Goal: Check status

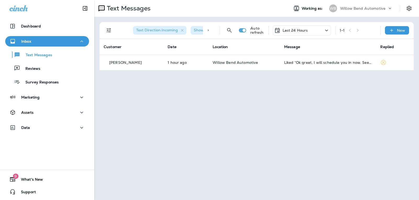
click at [295, 28] on div "Last 24 Hours" at bounding box center [291, 30] width 34 height 6
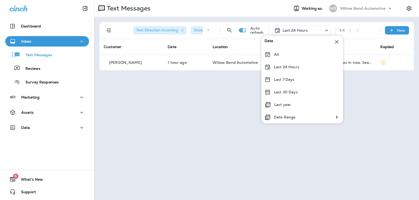
click at [294, 83] on div "Last 7 Days" at bounding box center [302, 79] width 82 height 13
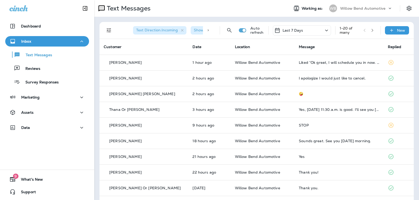
click at [313, 31] on div "Last 7 Days" at bounding box center [302, 30] width 58 height 10
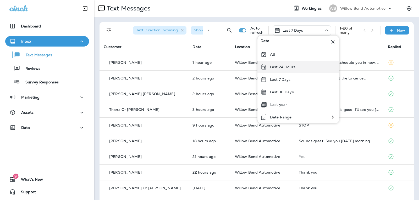
click at [304, 68] on div "Last 24 Hours" at bounding box center [298, 67] width 82 height 13
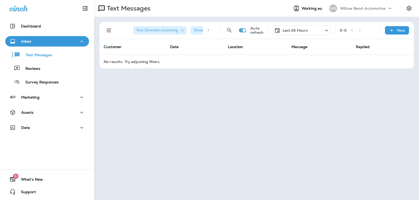
click at [297, 26] on div "Last 24 Hours" at bounding box center [302, 30] width 58 height 10
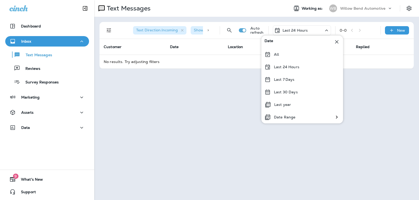
click at [288, 67] on p "Last 24 Hours" at bounding box center [286, 67] width 25 height 4
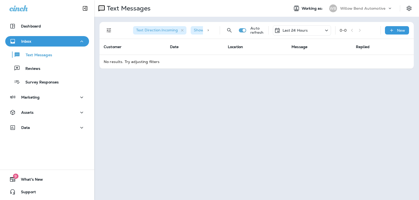
click at [300, 29] on p "Last 24 Hours" at bounding box center [295, 30] width 25 height 4
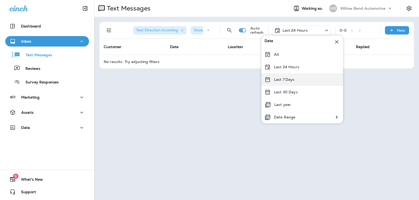
click at [293, 81] on p "Last 7 Days" at bounding box center [284, 80] width 21 height 4
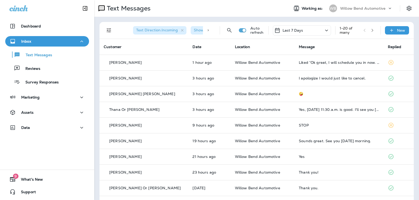
click at [306, 28] on div "Last 7 Days" at bounding box center [302, 30] width 58 height 10
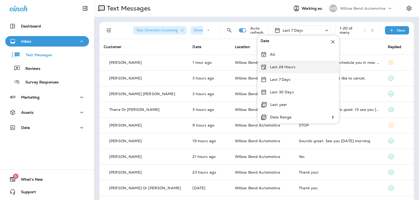
click at [290, 66] on p "Last 24 Hours" at bounding box center [282, 67] width 25 height 4
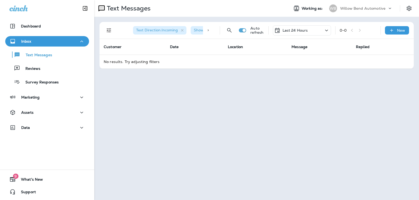
click at [302, 32] on p "Last 24 Hours" at bounding box center [295, 30] width 25 height 4
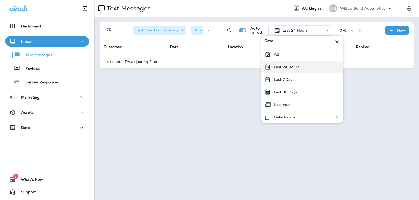
click at [293, 67] on p "Last 24 Hours" at bounding box center [286, 67] width 25 height 4
